Goal: Use online tool/utility: Use online tool/utility

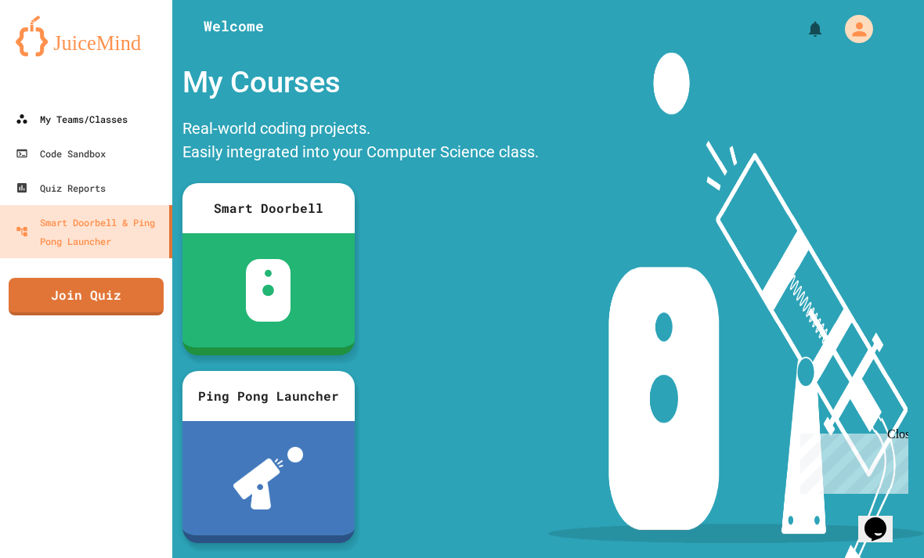
click at [34, 123] on div "My Teams/Classes" at bounding box center [72, 119] width 112 height 19
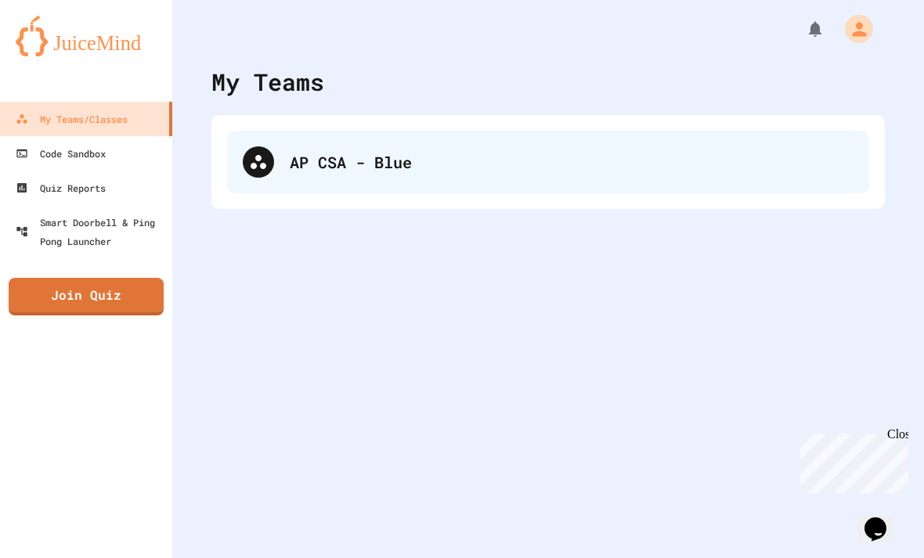
click at [269, 155] on div at bounding box center [258, 161] width 31 height 31
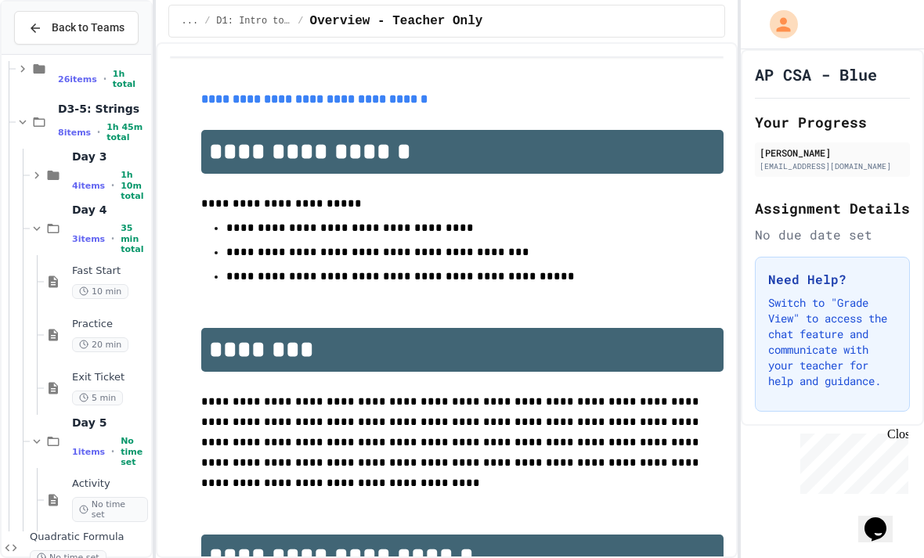
scroll to position [31, 0]
click at [54, 21] on span "Back to Teams" at bounding box center [88, 28] width 73 height 16
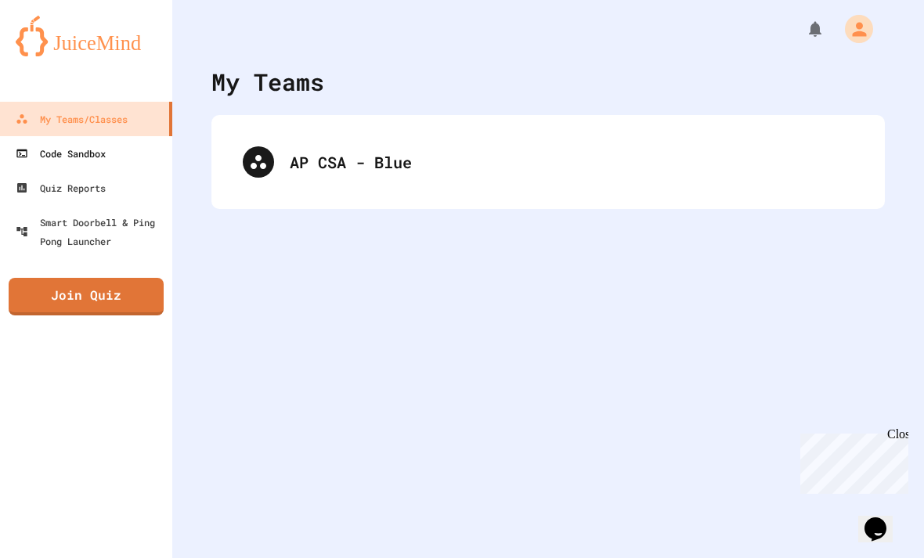
click at [42, 144] on div "Code Sandbox" at bounding box center [61, 153] width 90 height 19
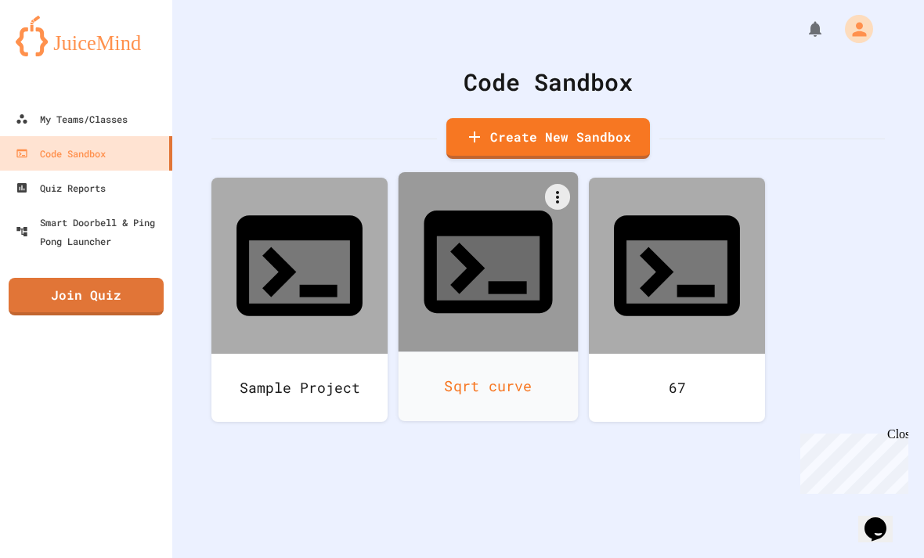
click at [442, 219] on div at bounding box center [489, 262] width 180 height 180
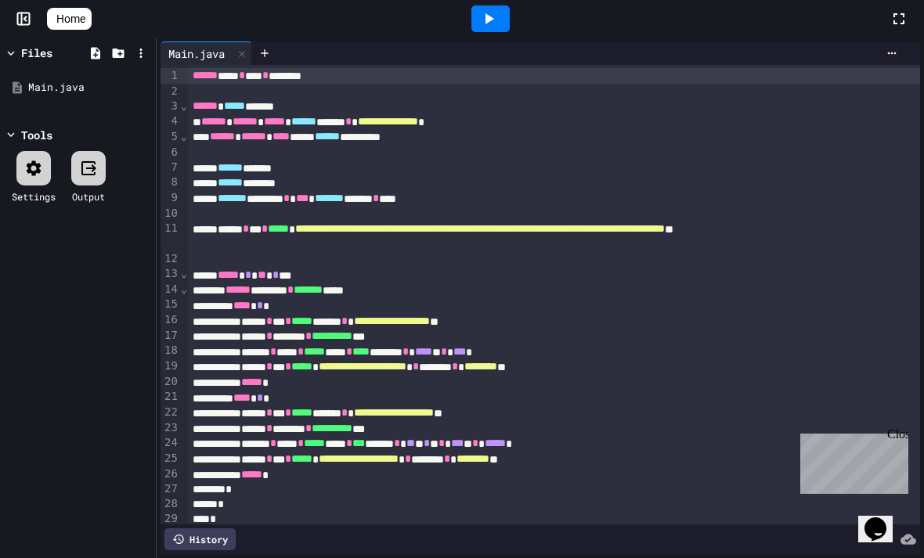
click at [493, 20] on icon at bounding box center [489, 18] width 9 height 11
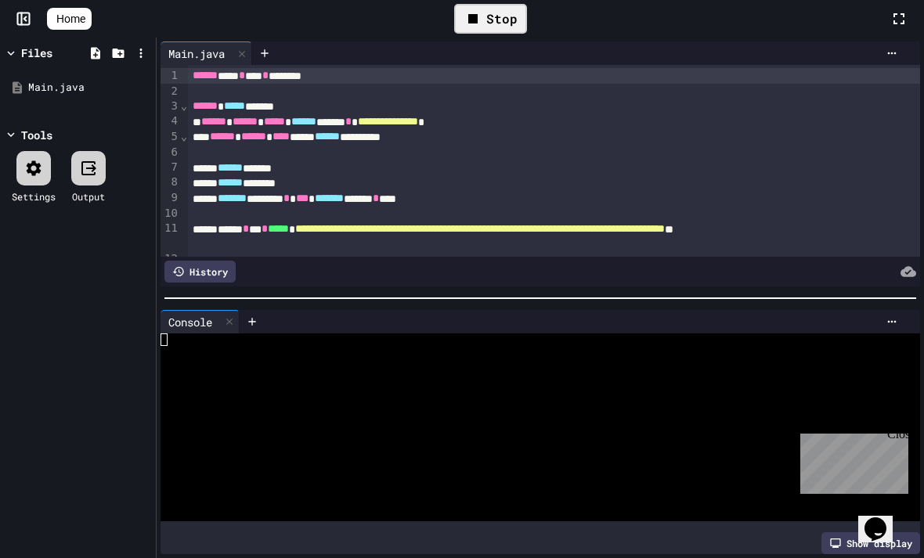
click at [521, 424] on div at bounding box center [534, 427] width 747 height 13
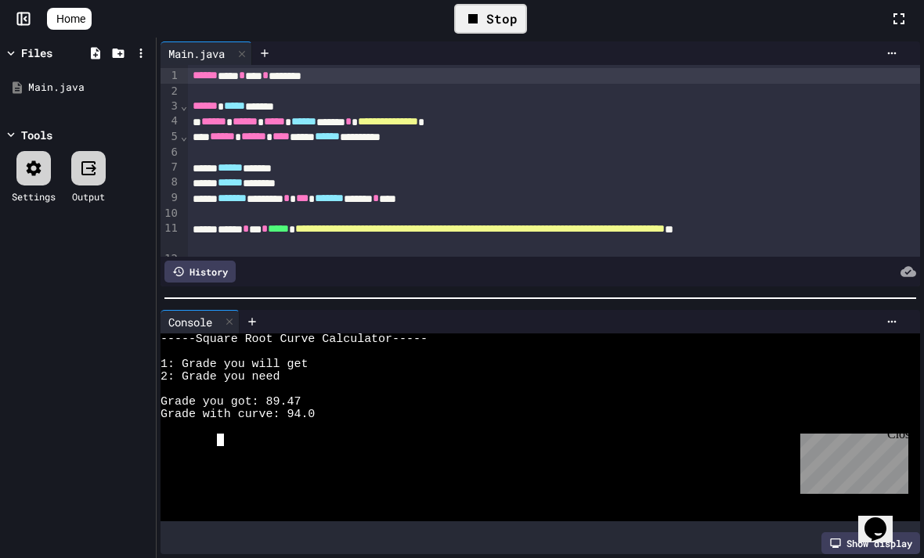
click at [690, 469] on div at bounding box center [534, 465] width 747 height 13
click at [501, 440] on div at bounding box center [534, 440] width 747 height 13
click at [731, 440] on div "Grade you got: 93" at bounding box center [534, 440] width 747 height 13
click at [608, 472] on div at bounding box center [534, 477] width 747 height 13
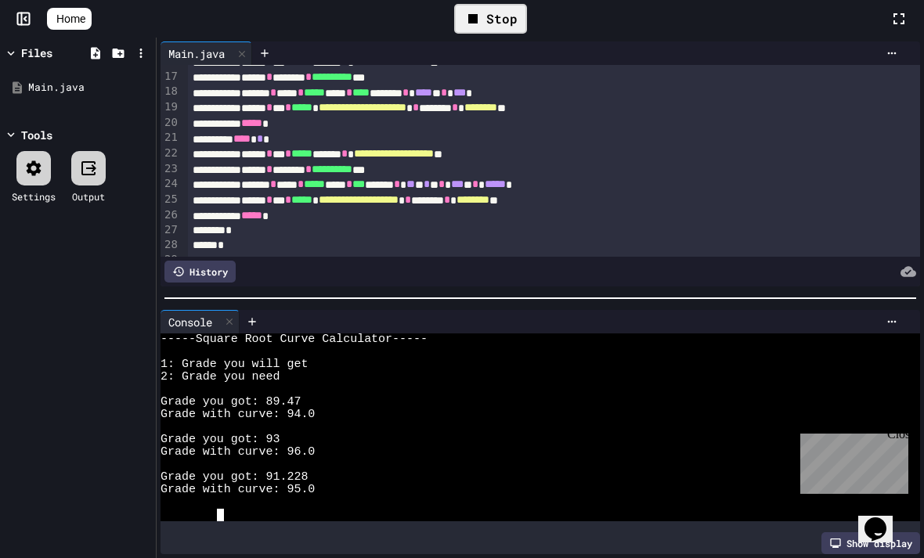
scroll to position [260, 0]
click at [466, 93] on span "***" at bounding box center [459, 91] width 13 height 11
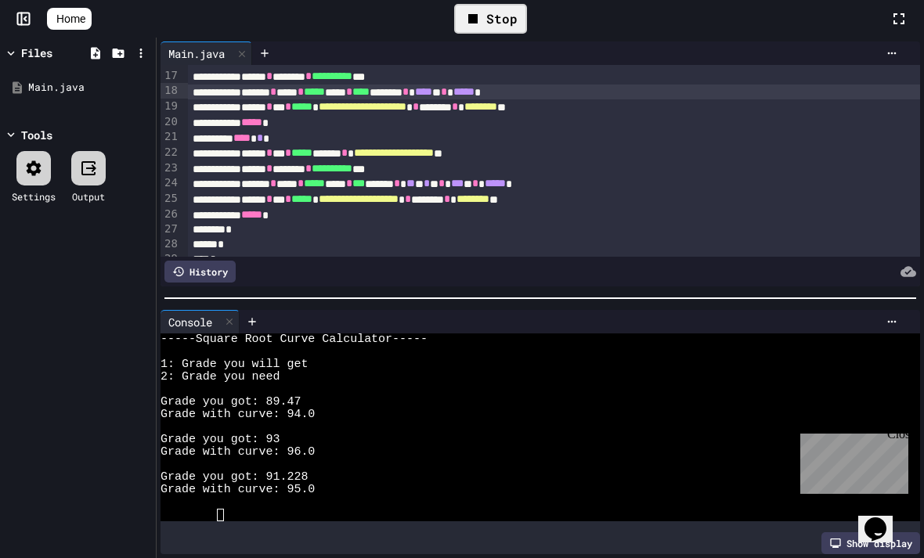
click at [519, 27] on div "Stop" at bounding box center [490, 19] width 73 height 30
click at [518, 27] on div "Stop" at bounding box center [490, 18] width 88 height 45
click at [506, 21] on div at bounding box center [490, 18] width 38 height 27
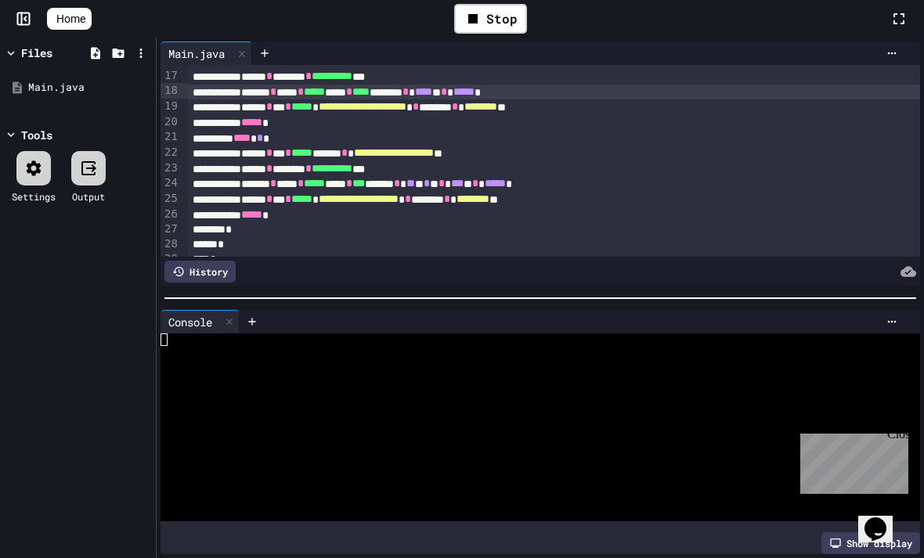
click at [590, 388] on div at bounding box center [534, 390] width 747 height 13
click at [611, 425] on div at bounding box center [534, 427] width 747 height 13
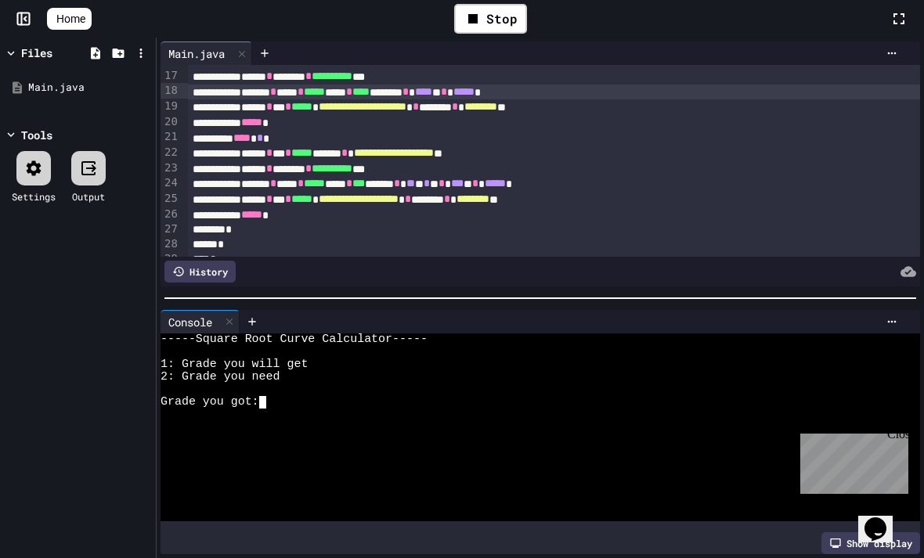
click at [623, 418] on div at bounding box center [534, 415] width 747 height 13
click at [539, 419] on div "Grade with curve: 95.51" at bounding box center [534, 415] width 747 height 13
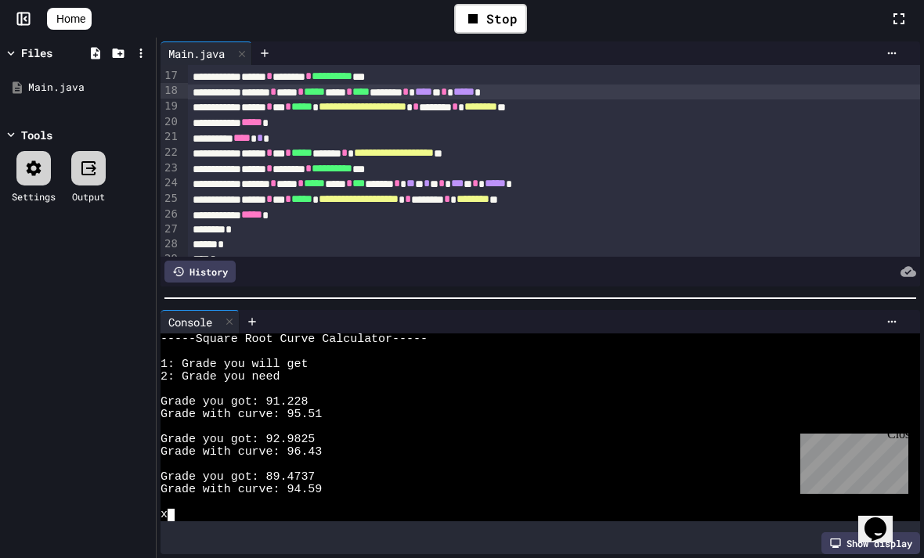
click at [585, 466] on div at bounding box center [534, 465] width 747 height 13
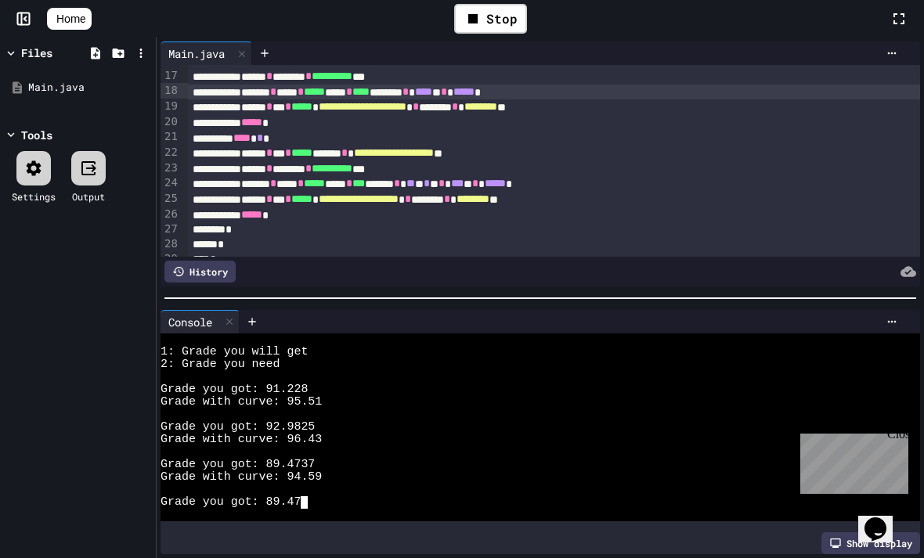
scroll to position [38, 0]
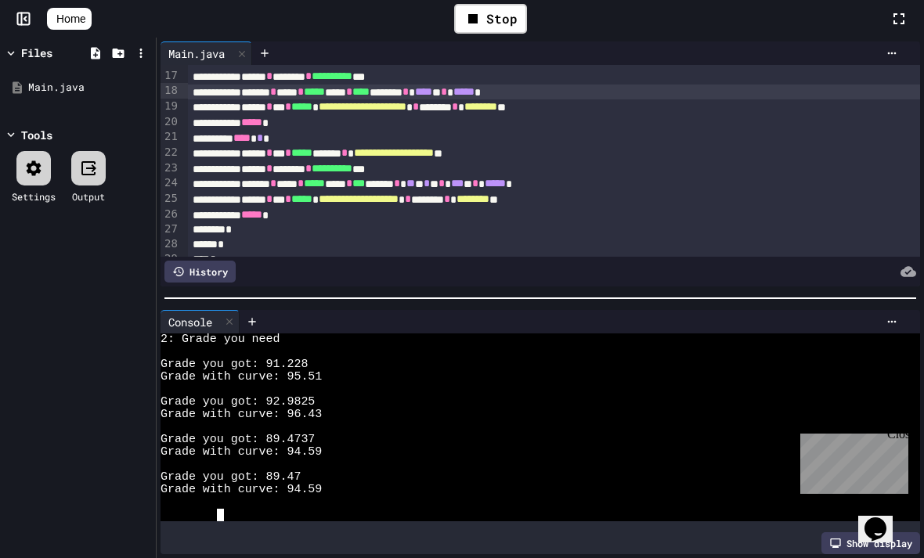
click at [64, 27] on link "Home" at bounding box center [69, 19] width 45 height 22
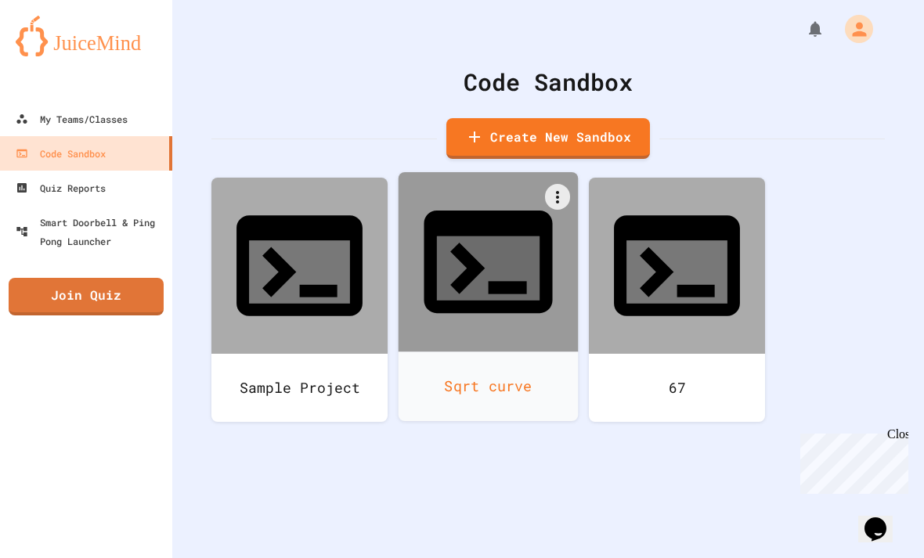
click at [512, 211] on icon at bounding box center [488, 262] width 128 height 103
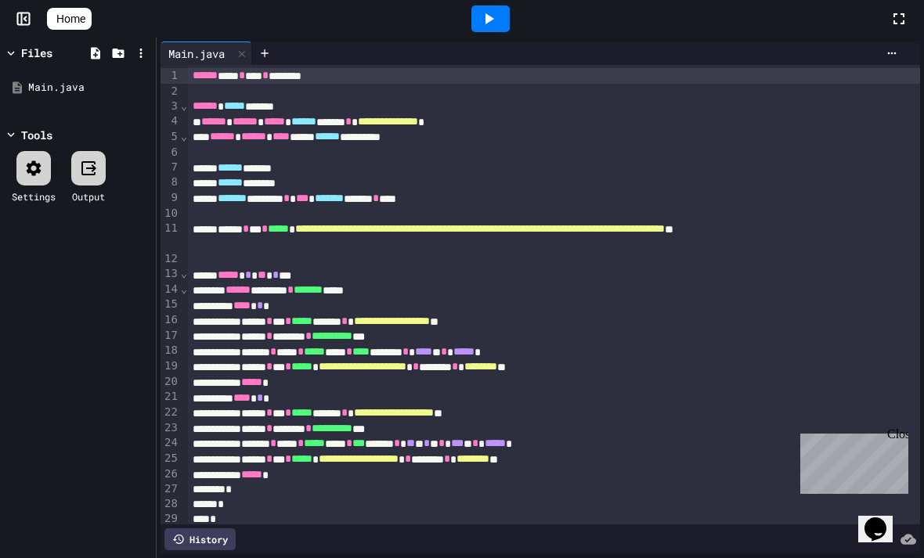
click at [505, 31] on div at bounding box center [490, 18] width 38 height 27
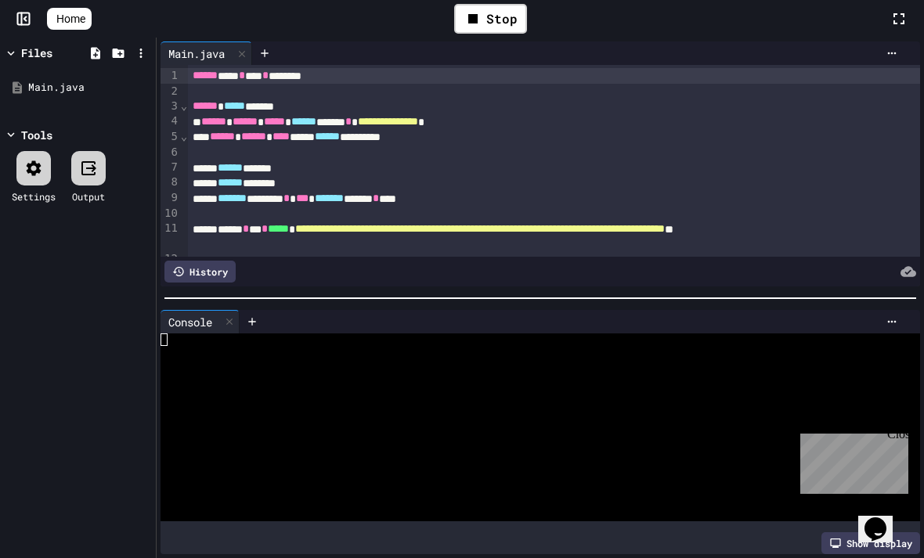
click at [606, 438] on div at bounding box center [534, 440] width 747 height 13
